Goal: Information Seeking & Learning: Learn about a topic

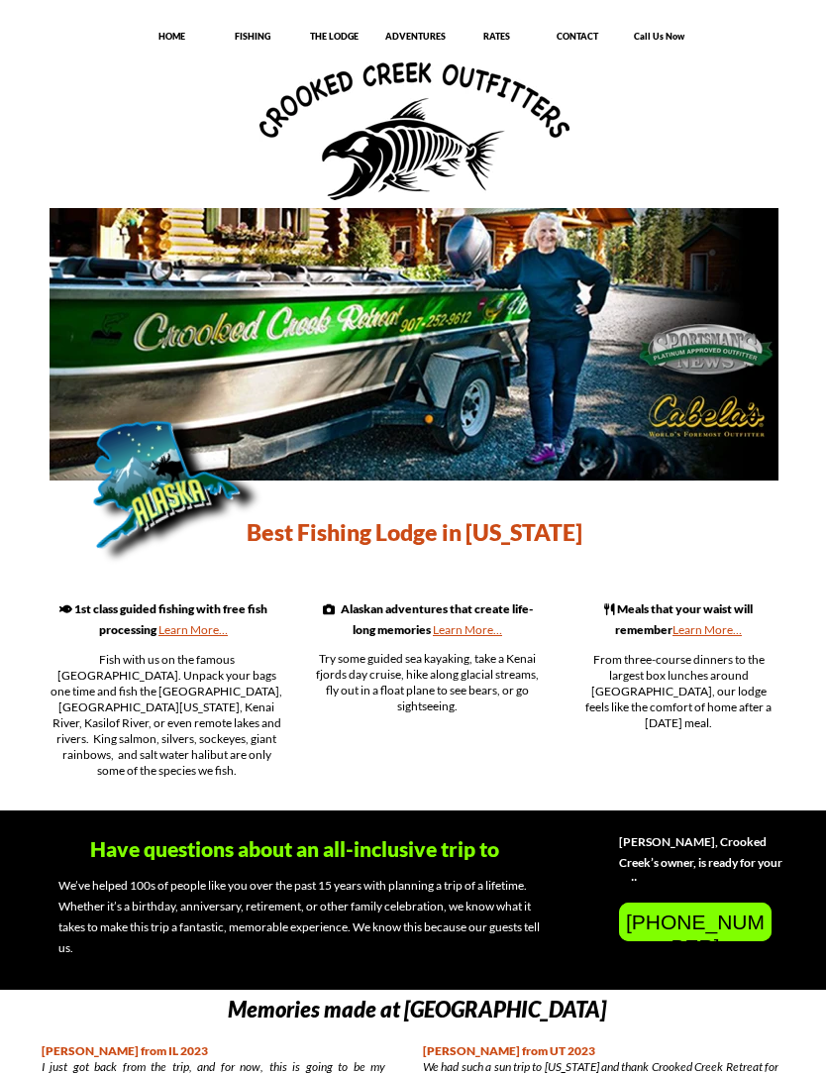
click at [342, 49] on div "THE LODGE" at bounding box center [333, 39] width 79 height 22
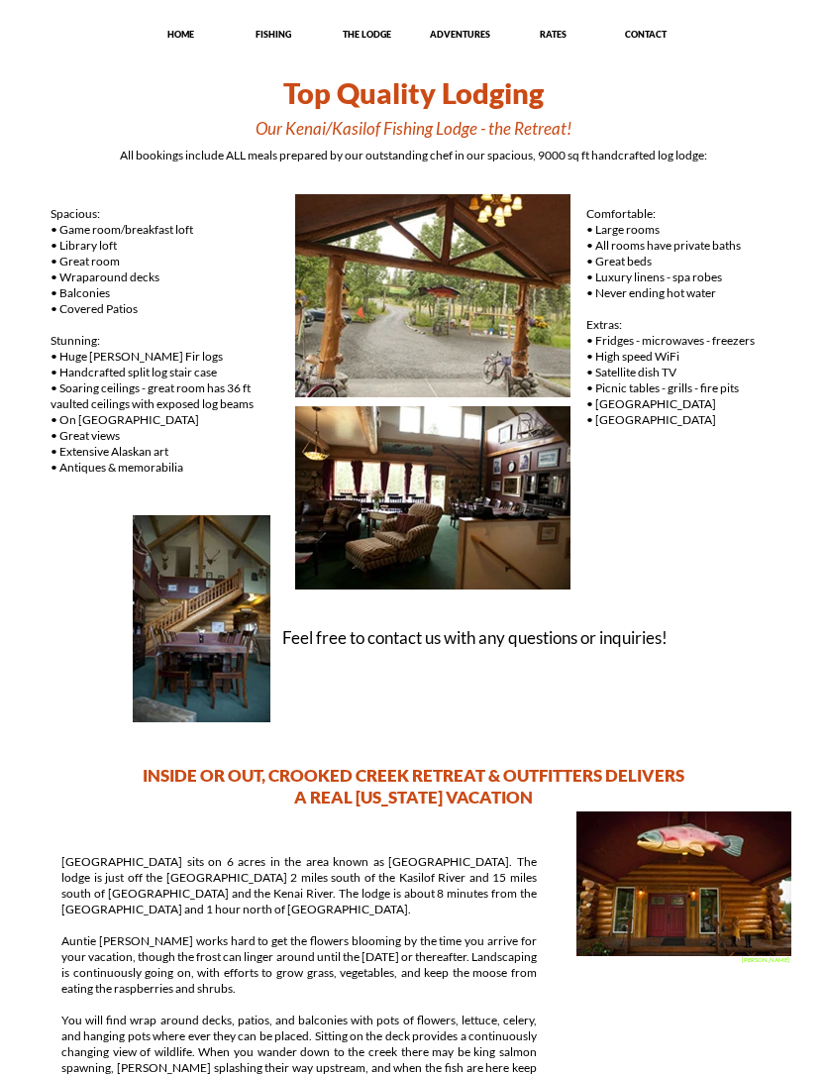
click at [469, 42] on div "ADVENTURES" at bounding box center [459, 36] width 91 height 15
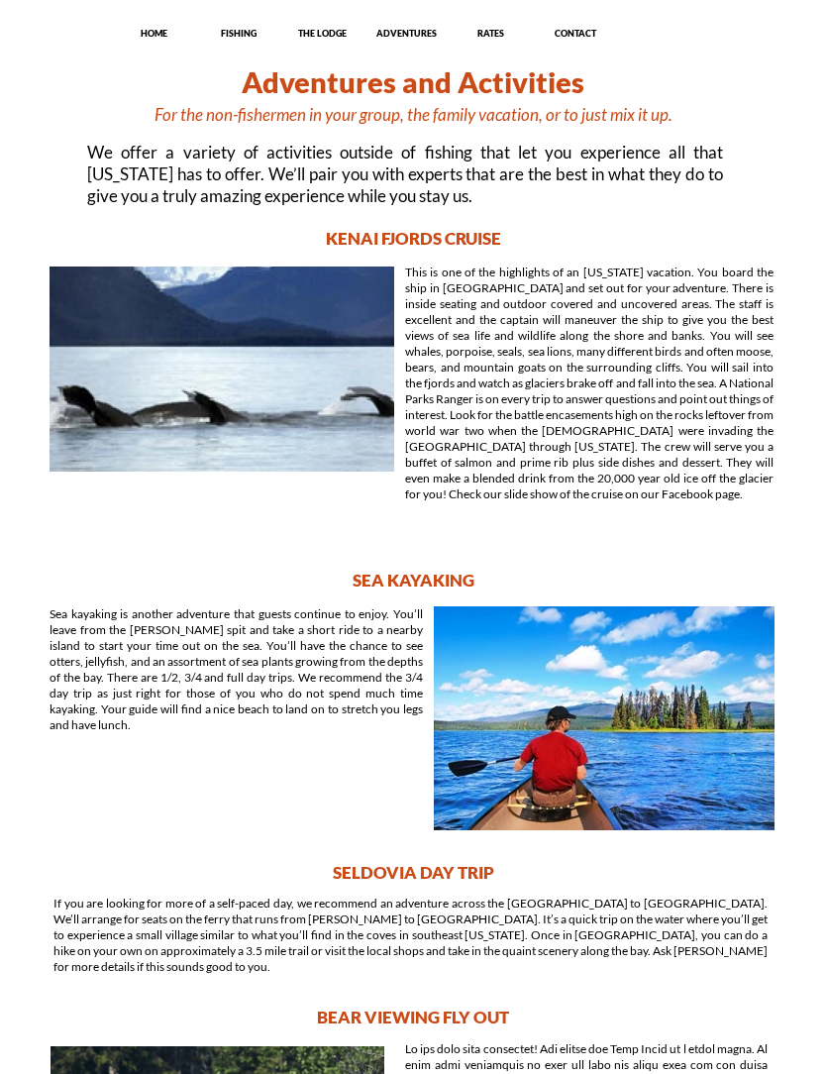
click at [504, 39] on p "RATES" at bounding box center [491, 34] width 82 height 12
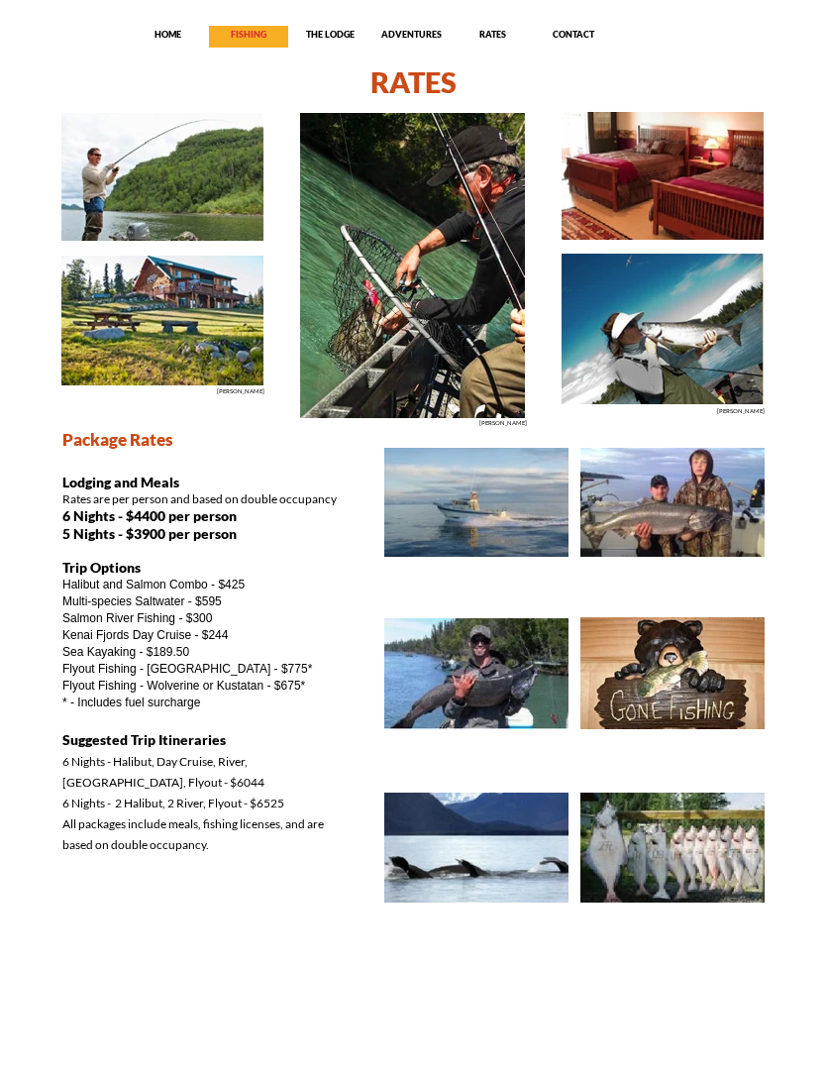
click at [256, 39] on p "FISHING" at bounding box center [248, 35] width 79 height 12
click at [169, 30] on p "HOME" at bounding box center [167, 35] width 79 height 12
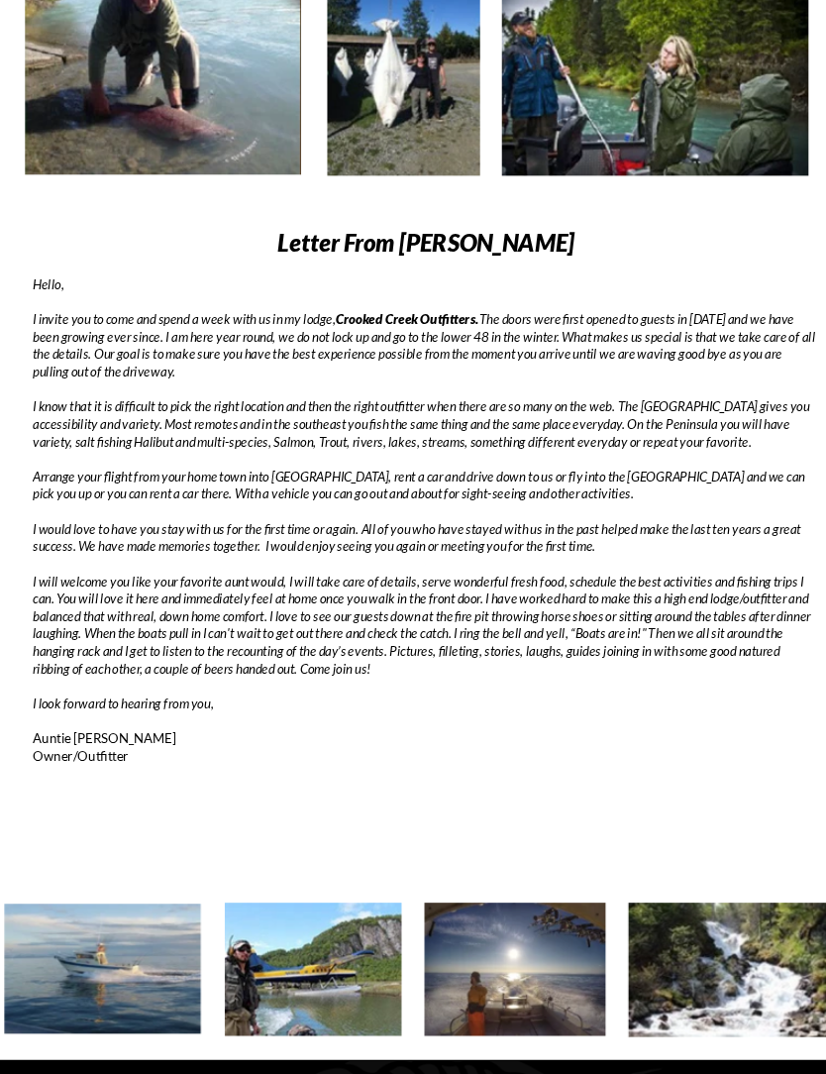
scroll to position [2394, 0]
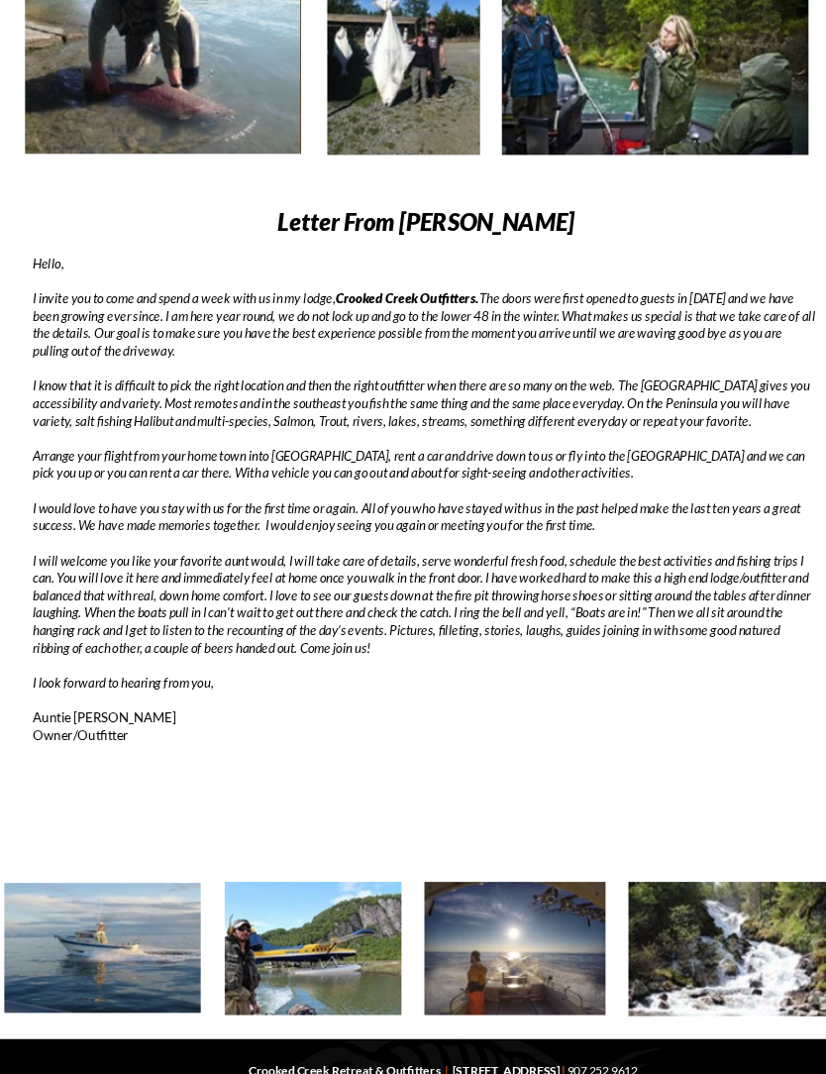
click at [427, 734] on div "Letter From Dorothy Hello, I invite you to come and spend a week with us in my …" at bounding box center [414, 526] width 713 height 628
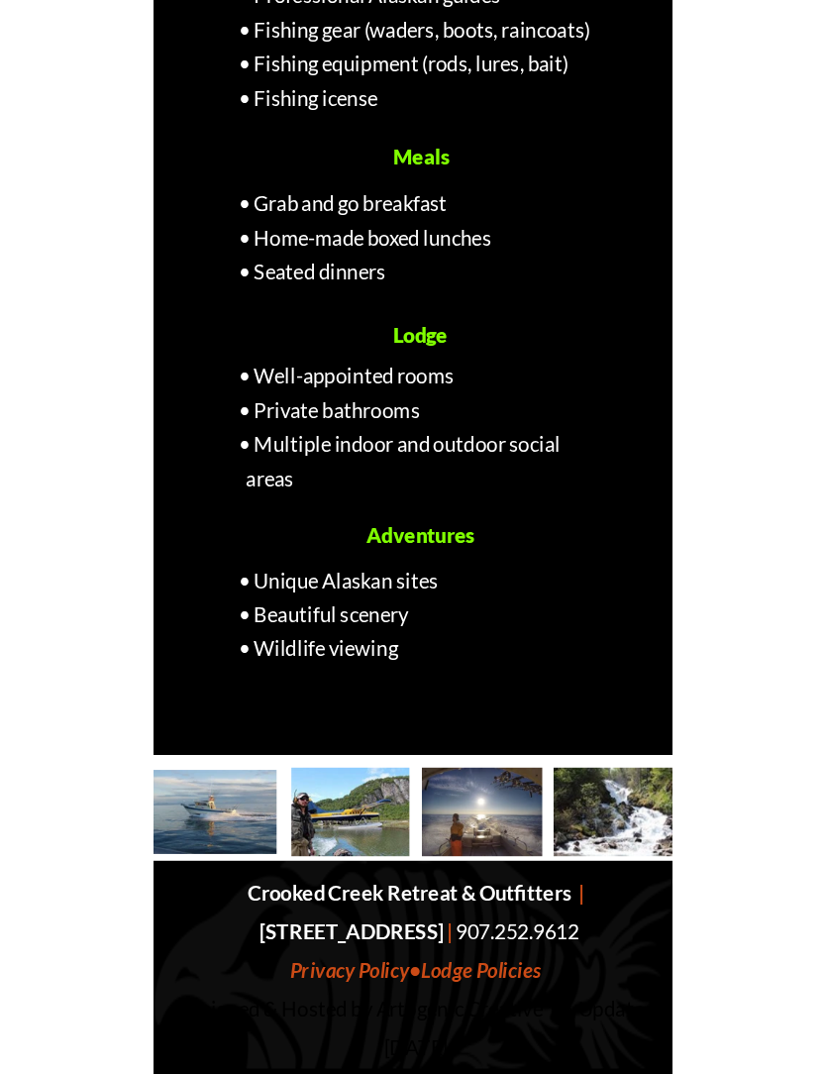
scroll to position [2334, 0]
